Goal: Information Seeking & Learning: Learn about a topic

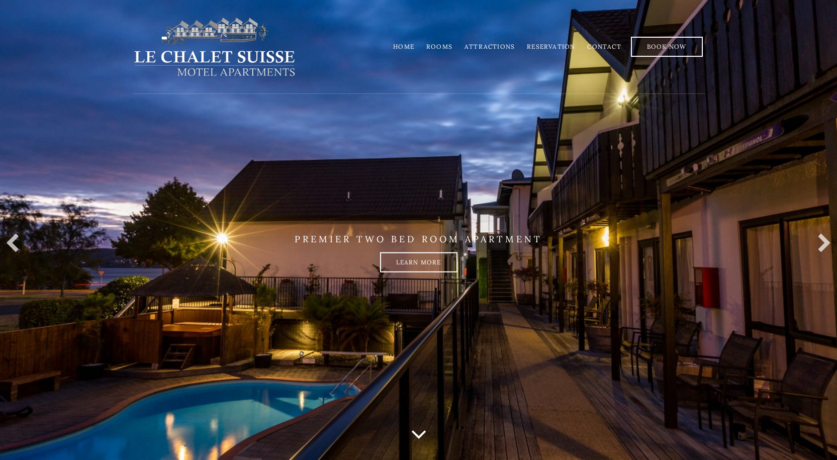
click at [442, 48] on link "Rooms" at bounding box center [439, 47] width 26 height 8
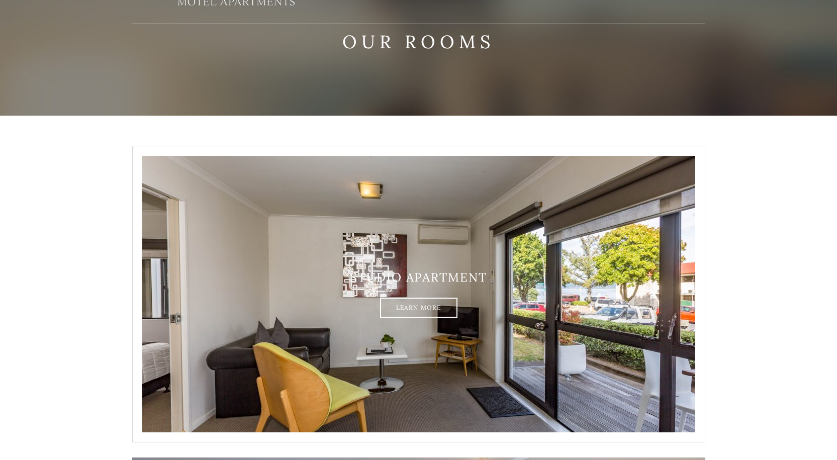
scroll to position [20, 0]
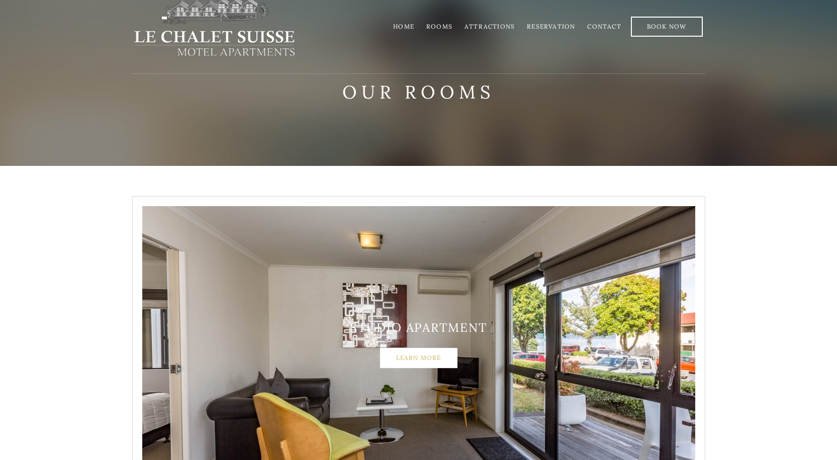
click at [419, 359] on link "Learn More" at bounding box center [418, 358] width 77 height 20
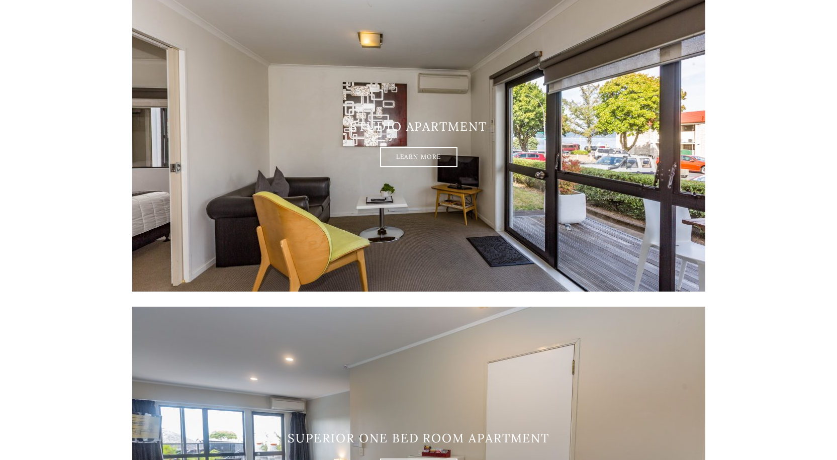
scroll to position [473, 0]
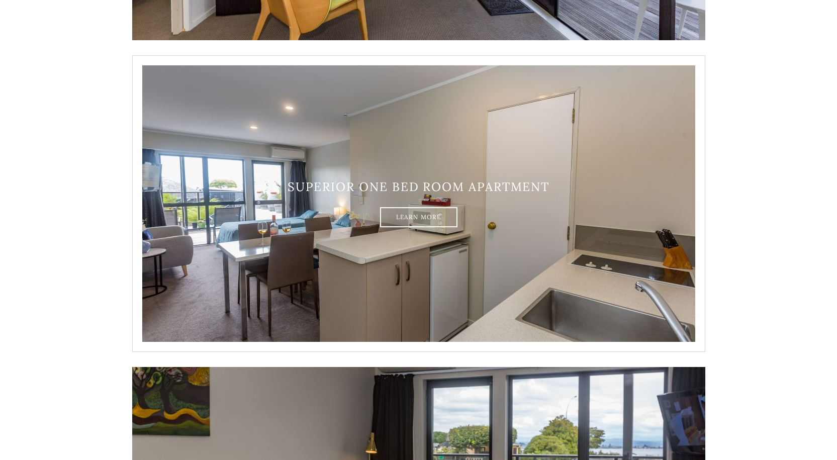
click at [250, 201] on div "Superior one bed room apartment Learn More" at bounding box center [418, 203] width 573 height 47
click at [410, 213] on link "Learn More" at bounding box center [418, 217] width 77 height 20
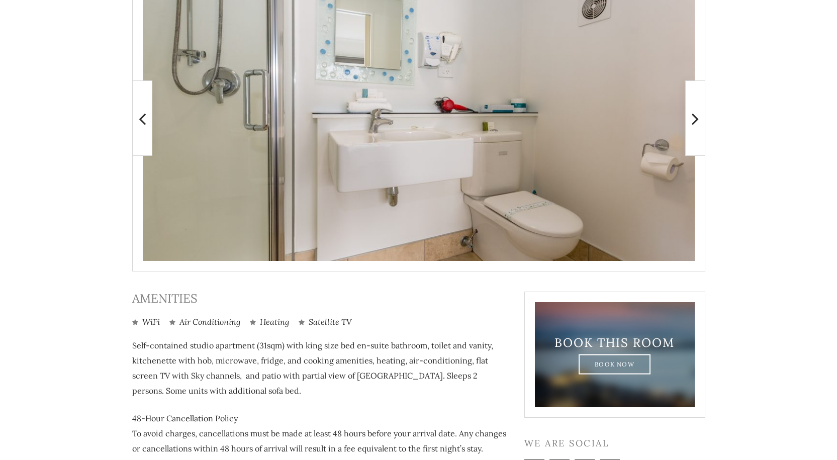
scroll to position [151, 0]
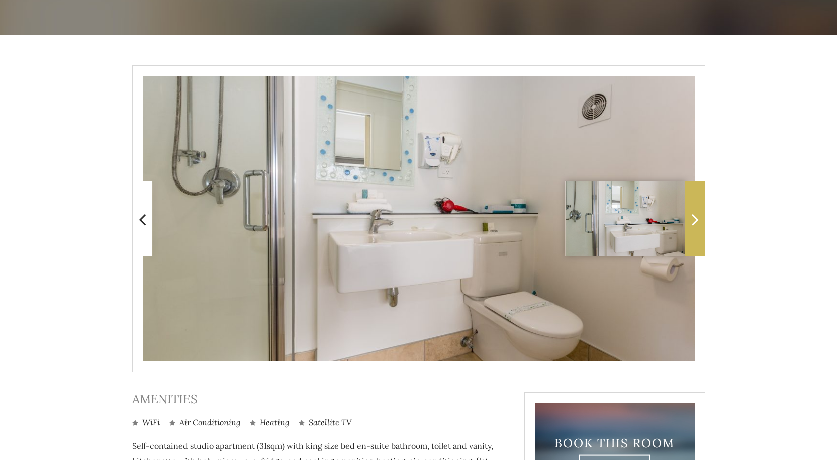
click at [694, 200] on span at bounding box center [695, 218] width 20 height 75
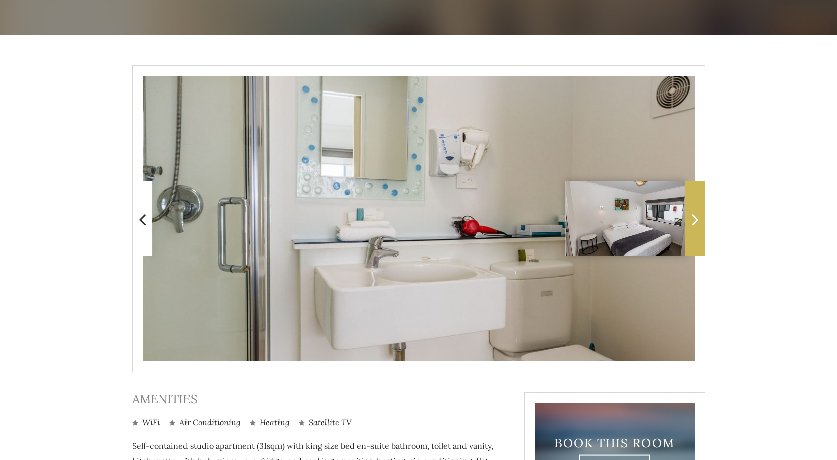
click at [694, 200] on span at bounding box center [695, 218] width 20 height 75
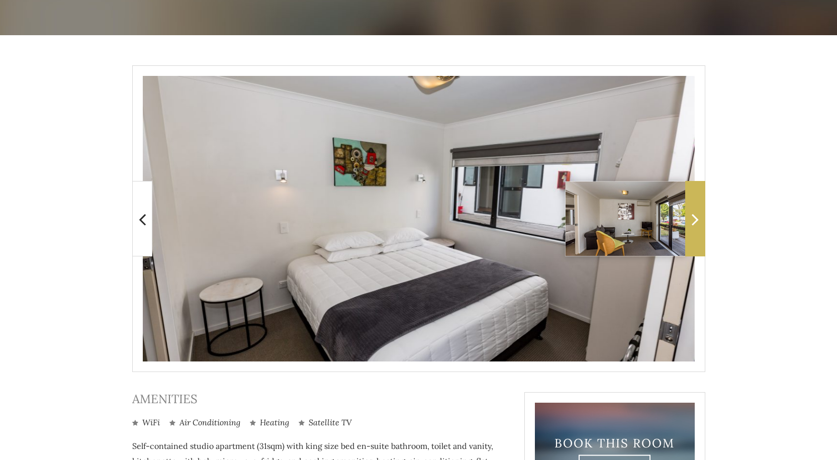
click at [694, 200] on span at bounding box center [695, 218] width 20 height 75
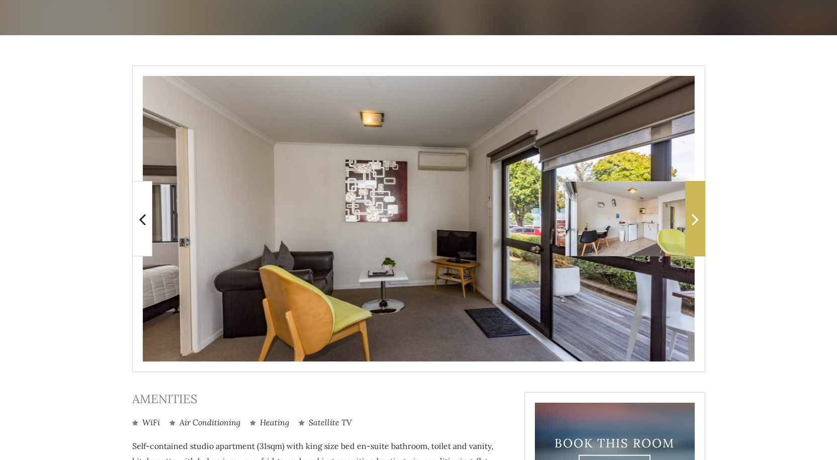
click at [702, 222] on span at bounding box center [695, 218] width 20 height 75
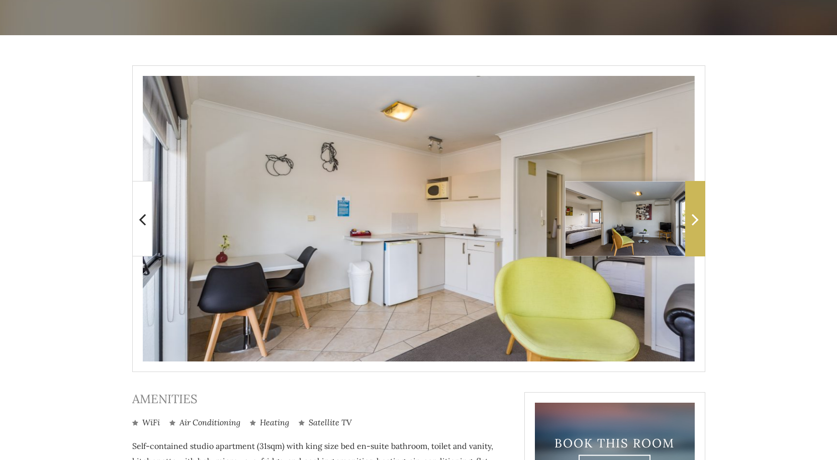
click at [702, 222] on span at bounding box center [695, 218] width 20 height 75
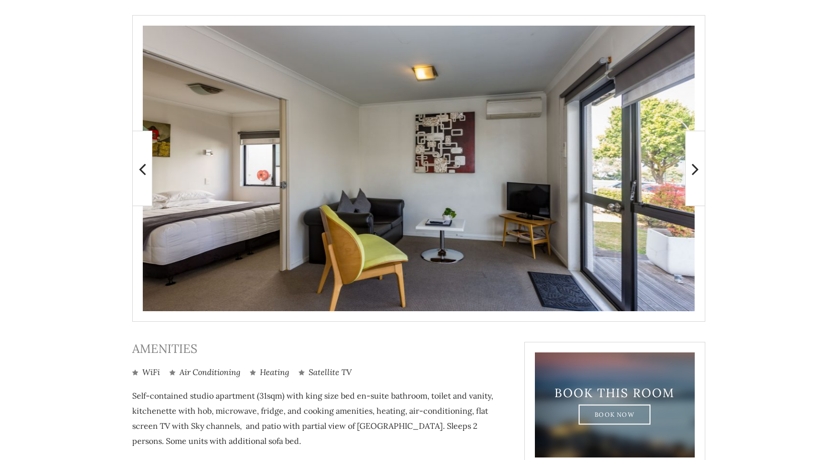
scroll to position [338, 0]
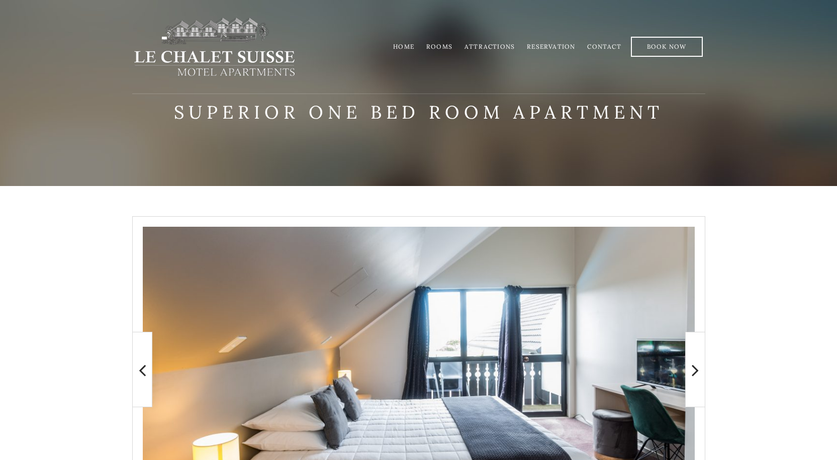
scroll to position [201, 0]
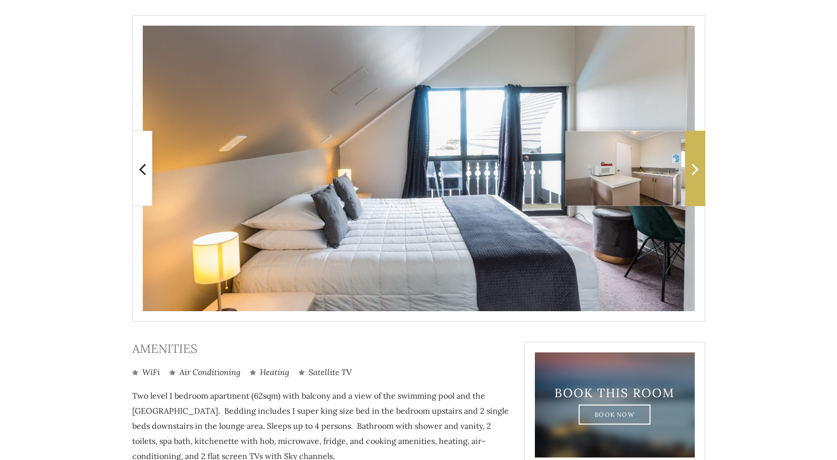
click at [701, 186] on span at bounding box center [695, 168] width 20 height 75
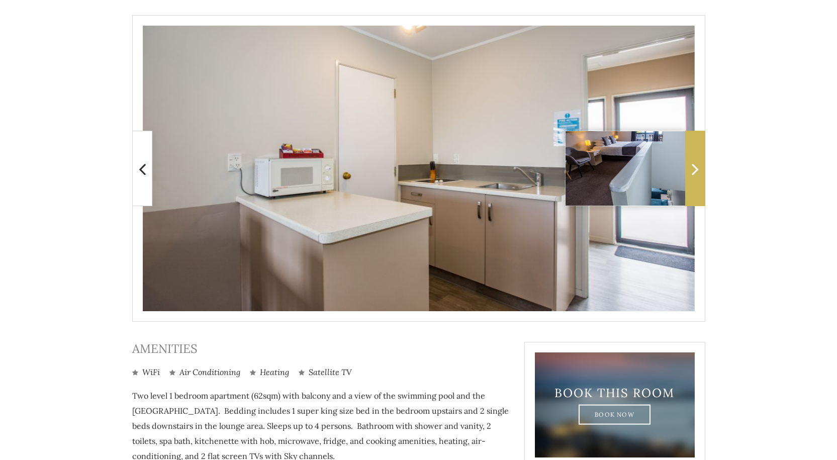
click at [701, 186] on span at bounding box center [695, 168] width 20 height 75
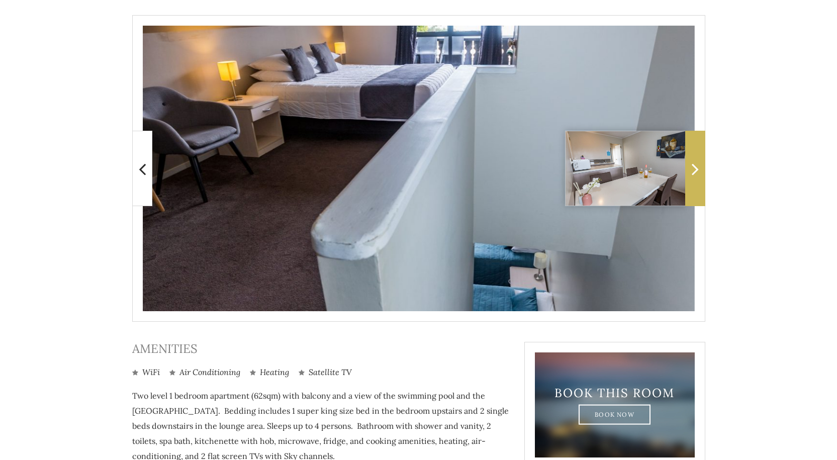
click at [701, 186] on span at bounding box center [695, 168] width 20 height 75
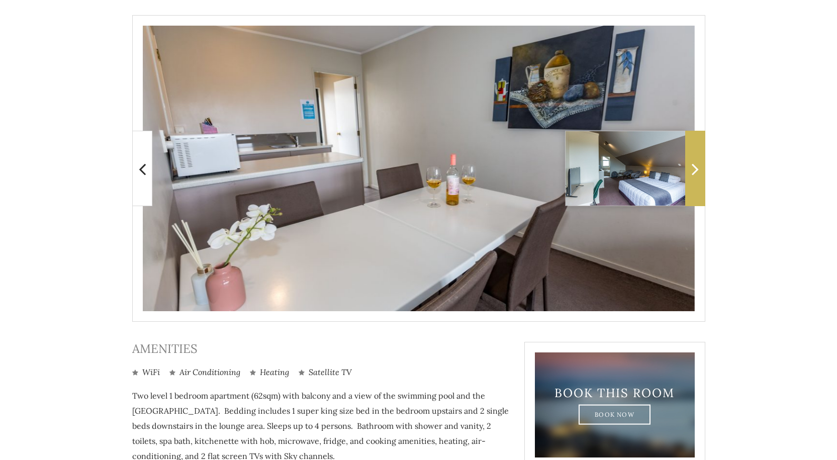
click at [701, 186] on span at bounding box center [695, 168] width 20 height 75
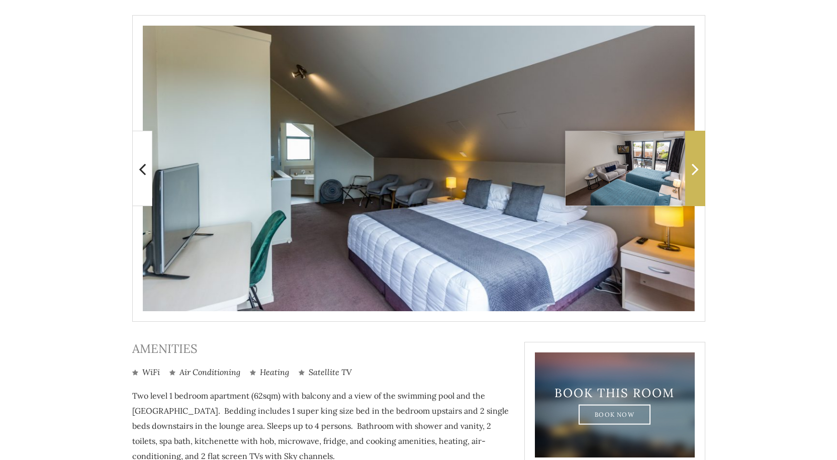
click at [701, 186] on span at bounding box center [695, 168] width 20 height 75
